Goal: Task Accomplishment & Management: Use online tool/utility

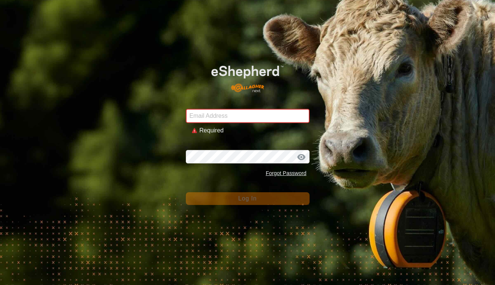
click at [223, 118] on input "Email Address" at bounding box center [248, 116] width 124 height 14
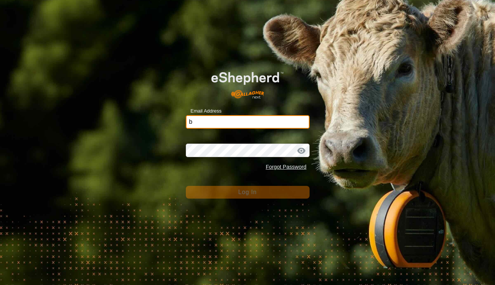
type input "[EMAIL_ADDRESS][DOMAIN_NAME]"
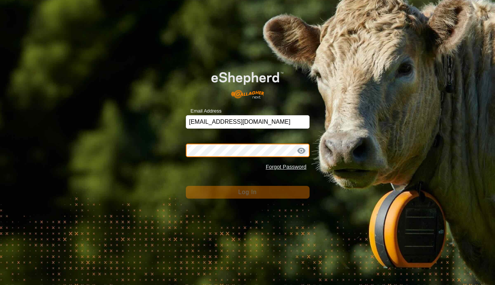
click at [247, 192] on button "Log In" at bounding box center [248, 192] width 124 height 13
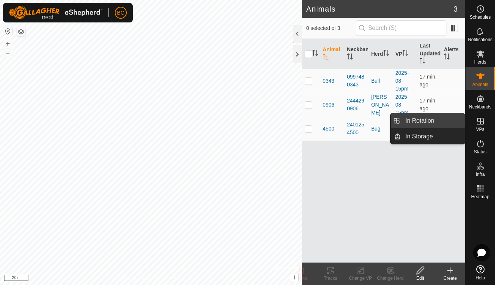
click at [442, 118] on link "In Rotation" at bounding box center [433, 120] width 64 height 15
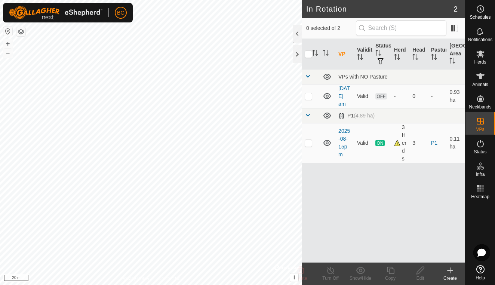
click at [449, 277] on div "Create" at bounding box center [450, 278] width 30 height 7
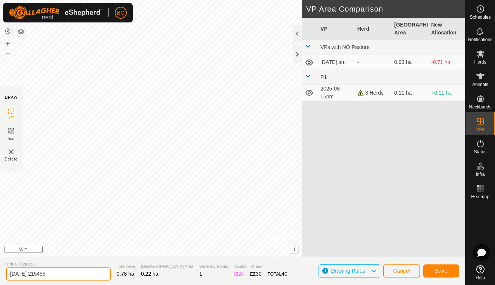
click at [61, 273] on input "[DATE] 215455" at bounding box center [58, 273] width 105 height 13
type input "[DATE] 10pm"
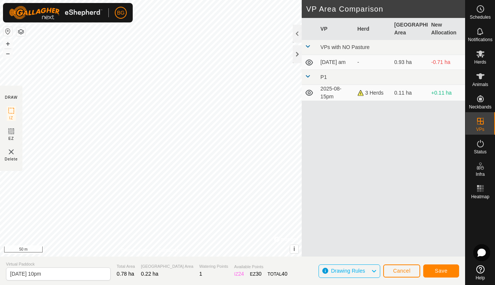
click at [442, 270] on span "Save" at bounding box center [441, 271] width 13 height 6
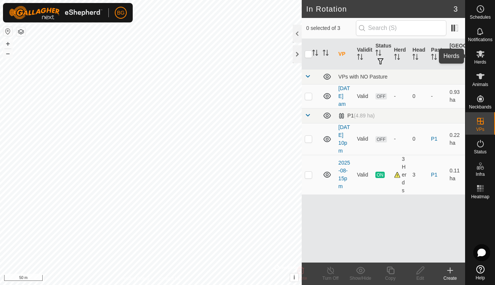
click at [482, 55] on icon at bounding box center [480, 53] width 8 height 7
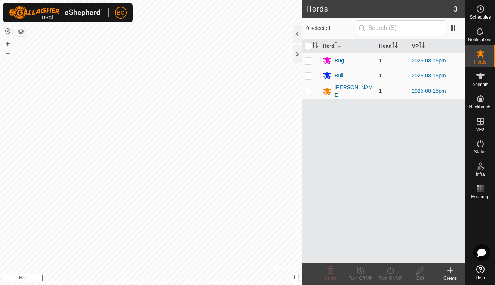
click at [309, 46] on input "checkbox" at bounding box center [307, 46] width 7 height 7
checkbox input "true"
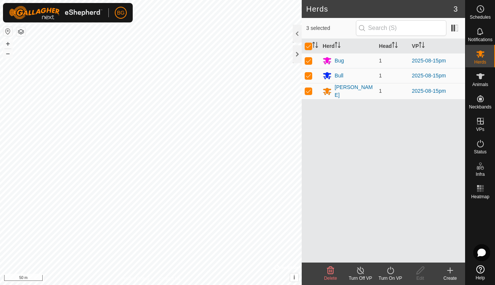
click at [387, 272] on icon at bounding box center [390, 270] width 9 height 9
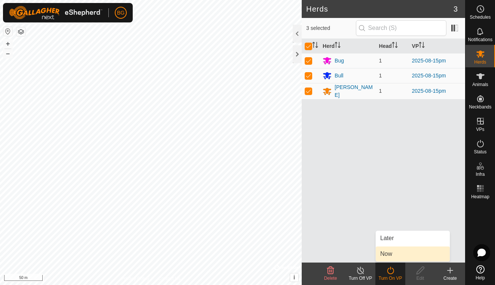
click at [395, 258] on link "Now" at bounding box center [412, 253] width 74 height 15
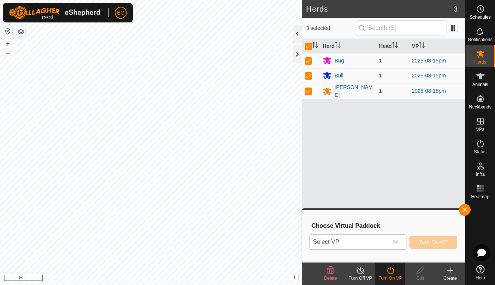
click at [397, 244] on icon "dropdown trigger" at bounding box center [395, 242] width 6 height 6
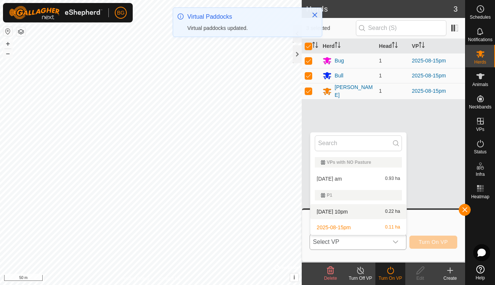
click at [371, 213] on li "[DATE] 10pm 0.22 ha" at bounding box center [358, 211] width 96 height 15
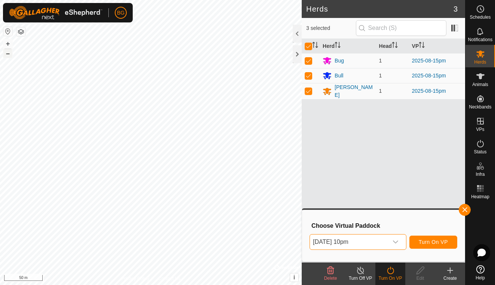
click at [7, 56] on button "–" at bounding box center [7, 53] width 9 height 9
click at [430, 243] on span "Turn On VP" at bounding box center [432, 242] width 29 height 6
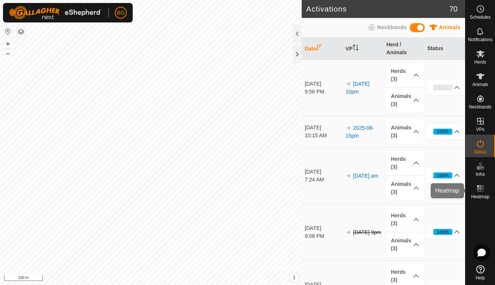
click at [482, 194] on span "Heatmap" at bounding box center [480, 196] width 18 height 4
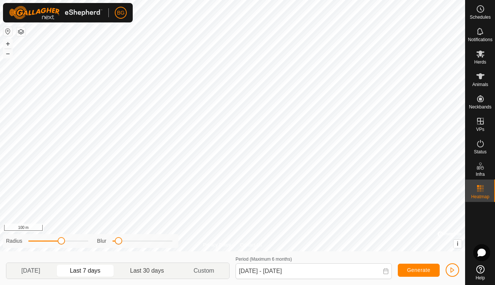
click at [144, 271] on p-togglebutton "Last 30 days" at bounding box center [147, 271] width 64 height 16
click at [82, 271] on p-togglebutton "Last 7 days" at bounding box center [85, 271] width 60 height 16
click at [37, 273] on p-togglebutton "[DATE]" at bounding box center [30, 271] width 49 height 16
click at [92, 270] on p-togglebutton "Last 7 days" at bounding box center [85, 271] width 60 height 16
type input "[DATE] - [DATE]"
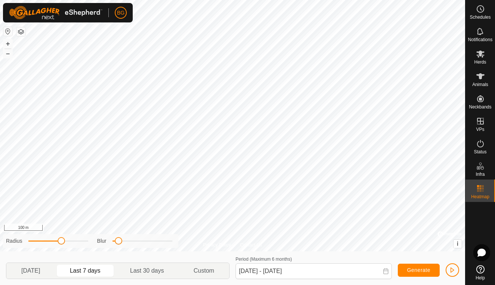
click at [418, 270] on span "Generate" at bounding box center [418, 270] width 23 height 6
click at [455, 269] on span "button" at bounding box center [452, 270] width 6 height 6
